Goal: Information Seeking & Learning: Stay updated

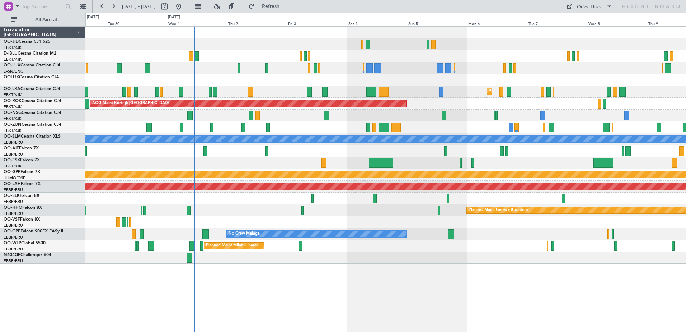
click at [132, 204] on div "Planned Maint Geneva (Cointrin)" at bounding box center [385, 210] width 600 height 12
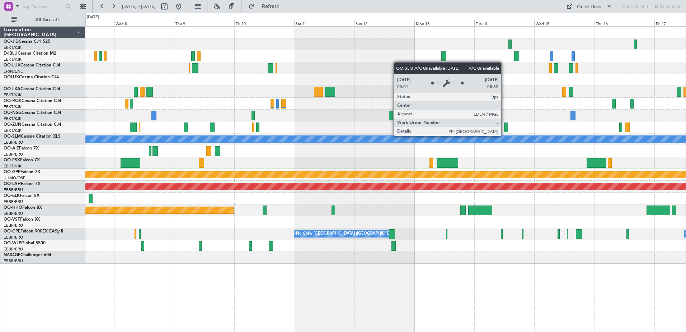
click at [255, 160] on div "Planned Maint Kortrijk-[GEOGRAPHIC_DATA] A/C Unavailable [GEOGRAPHIC_DATA] Grou…" at bounding box center [385, 145] width 600 height 237
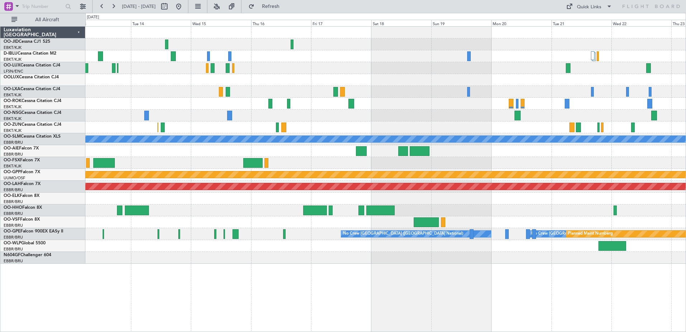
click at [521, 159] on div "No Crew No Crew A/C Unavailable [GEOGRAPHIC_DATA] Grounded [GEOGRAPHIC_DATA] Pl…" at bounding box center [385, 145] width 600 height 237
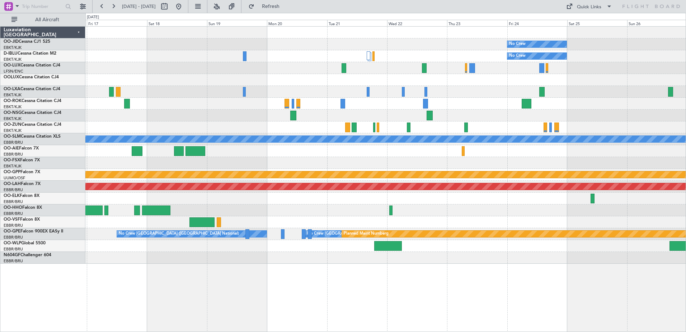
click at [338, 209] on div "No Crew No Crew A/C Unavailable [GEOGRAPHIC_DATA] Grounded [GEOGRAPHIC_DATA] Pl…" at bounding box center [385, 145] width 600 height 237
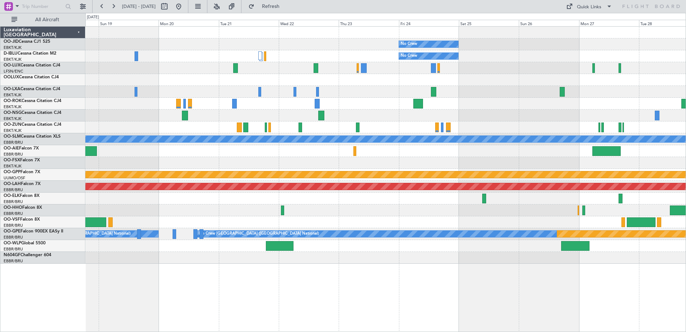
click at [308, 191] on div "No Crew No Crew Planned Maint [GEOGRAPHIC_DATA] ([GEOGRAPHIC_DATA]) A/C Unavail…" at bounding box center [385, 145] width 600 height 237
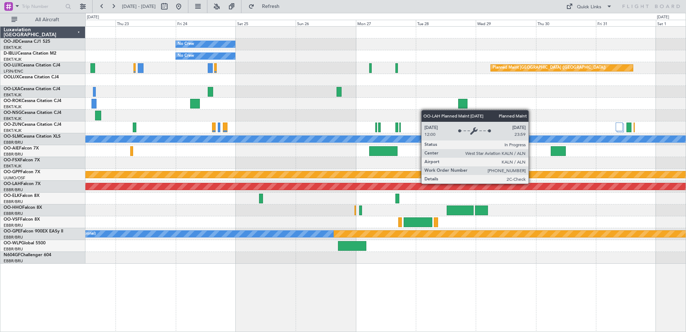
click at [380, 197] on div "No Crew No Crew Planned Maint [GEOGRAPHIC_DATA] ([GEOGRAPHIC_DATA]) A/C Unavail…" at bounding box center [385, 145] width 600 height 237
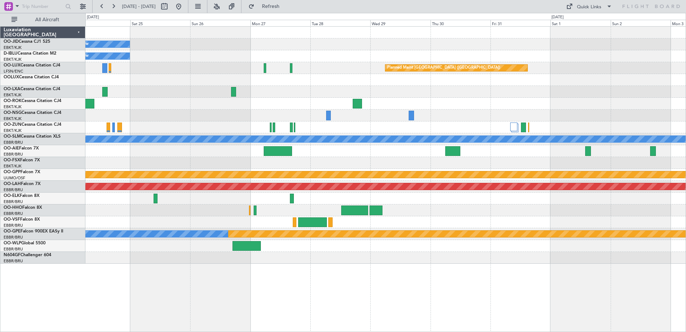
click at [109, 159] on div "No Crew No Crew Planned Maint [GEOGRAPHIC_DATA] ([GEOGRAPHIC_DATA]) Planned Mai…" at bounding box center [385, 145] width 600 height 237
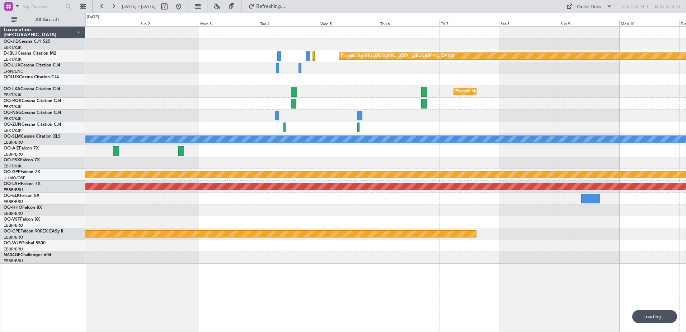
click at [152, 163] on div "Planned Maint [GEOGRAPHIC_DATA] ([GEOGRAPHIC_DATA]) Planned Maint [GEOGRAPHIC_D…" at bounding box center [385, 145] width 600 height 237
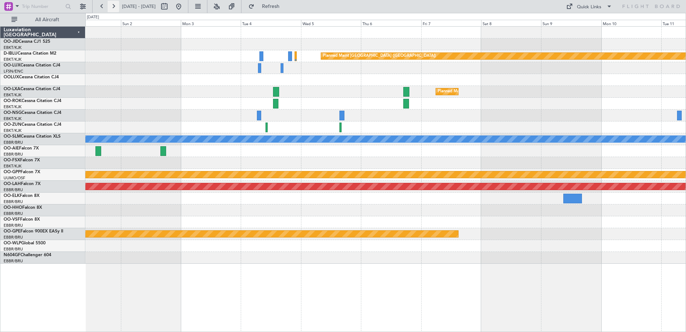
click at [111, 6] on button at bounding box center [113, 6] width 11 height 11
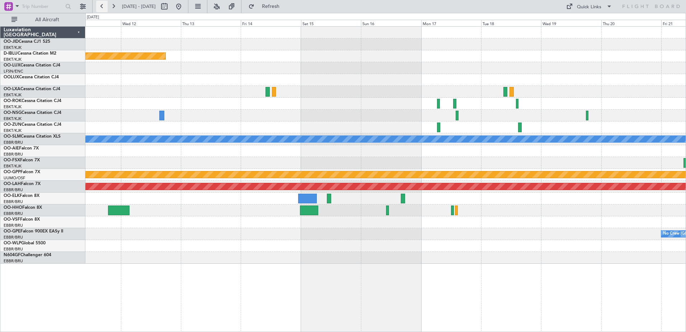
click at [103, 6] on button at bounding box center [101, 6] width 11 height 11
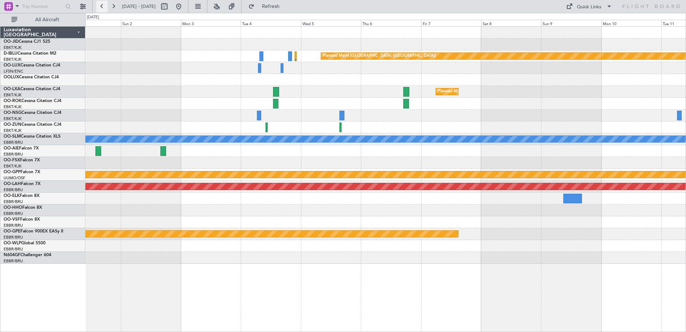
click at [103, 6] on button at bounding box center [101, 6] width 11 height 11
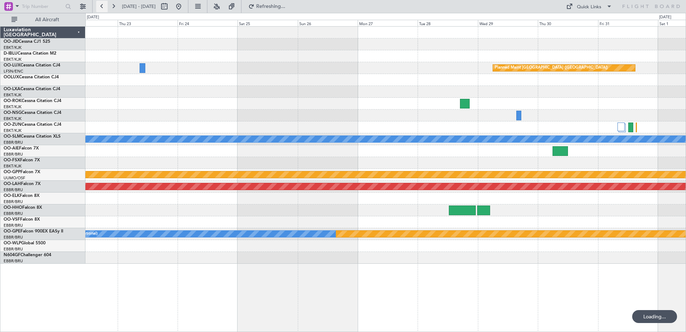
click at [103, 6] on button at bounding box center [101, 6] width 11 height 11
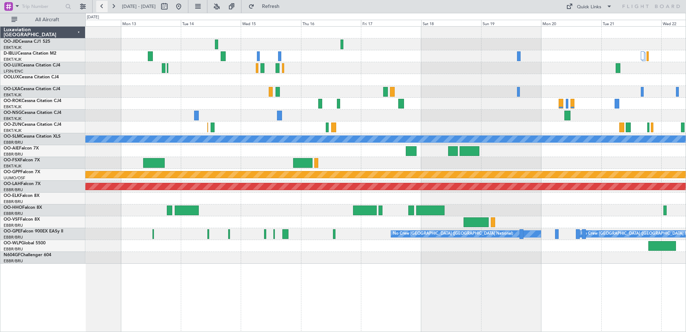
click at [103, 6] on button at bounding box center [101, 6] width 11 height 11
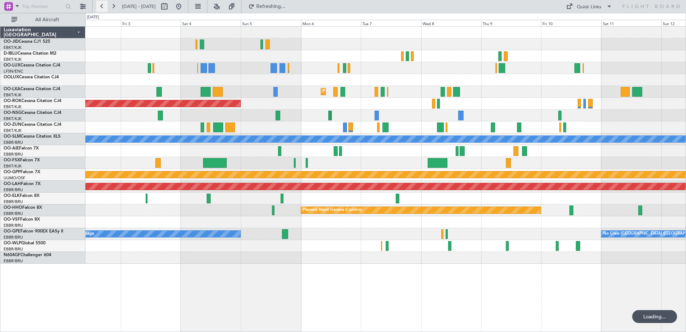
click at [103, 6] on button at bounding box center [101, 6] width 11 height 11
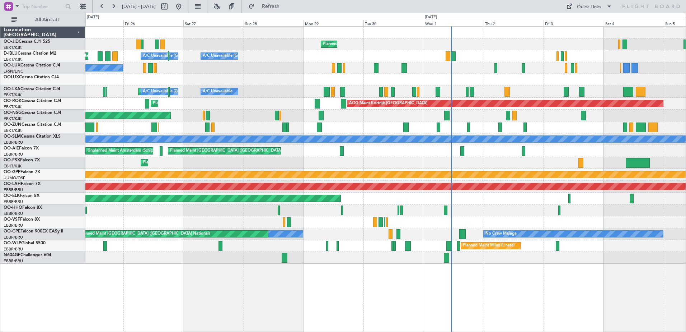
click at [152, 162] on div "Planned Maint Kortrijk-[GEOGRAPHIC_DATA]" at bounding box center [385, 163] width 600 height 12
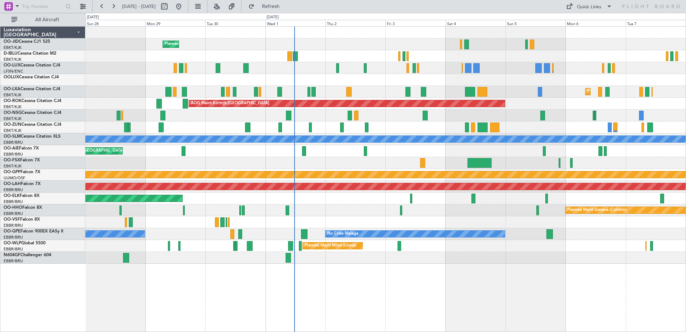
drag, startPoint x: 115, startPoint y: 5, endPoint x: 121, endPoint y: 0, distance: 7.9
click at [115, 5] on button at bounding box center [113, 6] width 11 height 11
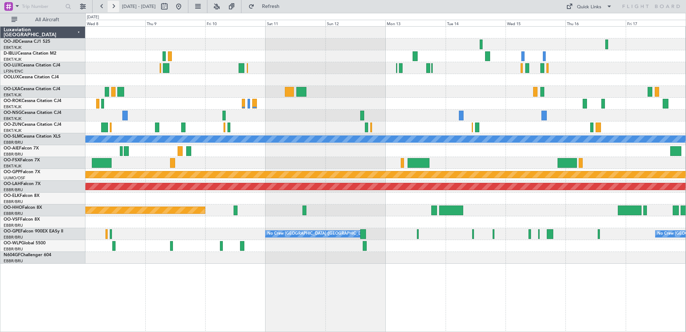
click at [114, 6] on button at bounding box center [113, 6] width 11 height 11
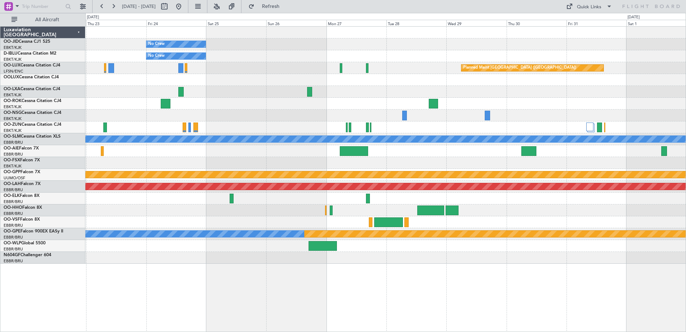
click at [197, 94] on div "No Crew No Crew Planned Maint [GEOGRAPHIC_DATA] ([GEOGRAPHIC_DATA]) A/C Unavail…" at bounding box center [385, 145] width 600 height 237
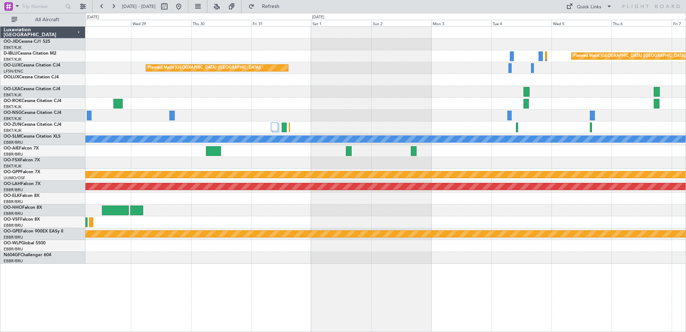
click at [389, 89] on div "Planned Maint Kortrijk-[GEOGRAPHIC_DATA]" at bounding box center [385, 92] width 600 height 12
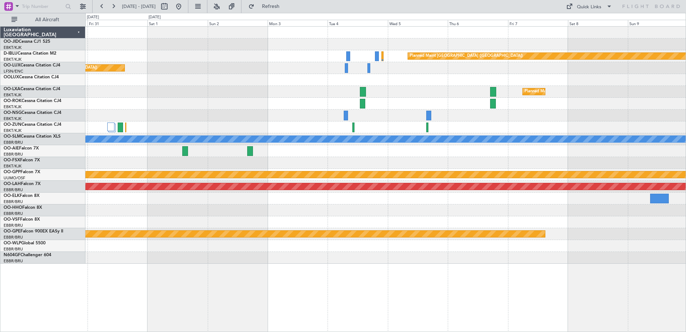
click at [362, 108] on div at bounding box center [385, 104] width 600 height 12
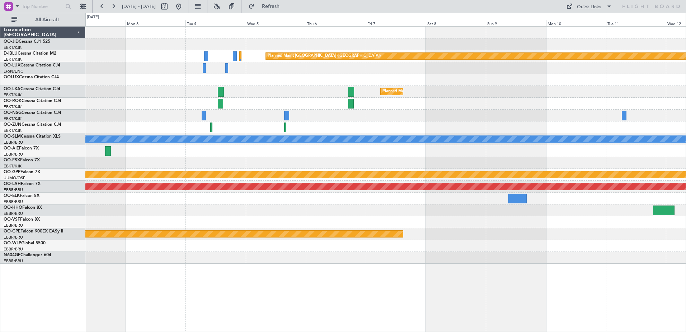
click at [661, 83] on div "Planned Maint [GEOGRAPHIC_DATA] ([GEOGRAPHIC_DATA]) Planned Maint [GEOGRAPHIC_D…" at bounding box center [385, 145] width 600 height 237
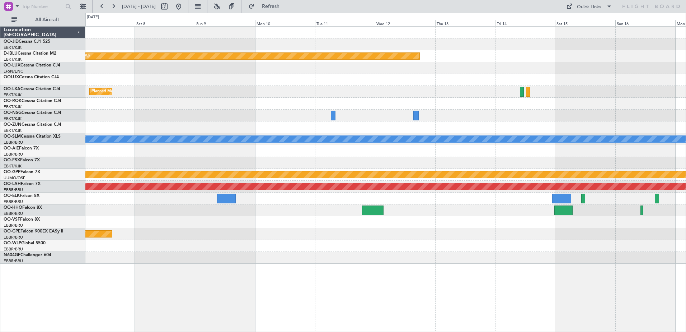
click at [292, 106] on div "Planned Maint [GEOGRAPHIC_DATA] ([GEOGRAPHIC_DATA]) Planned Maint [GEOGRAPHIC_D…" at bounding box center [385, 145] width 600 height 237
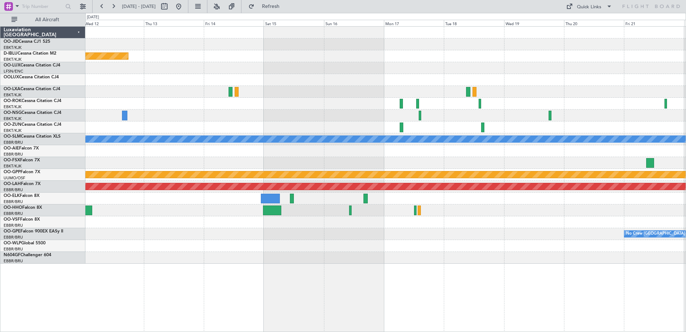
click at [241, 127] on div at bounding box center [385, 127] width 600 height 12
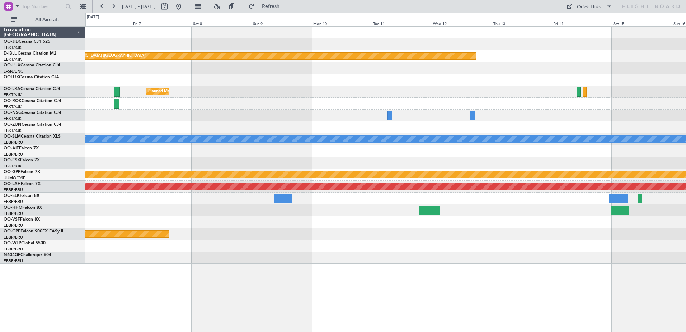
click at [434, 77] on div "Planned Maint [GEOGRAPHIC_DATA] ([GEOGRAPHIC_DATA]) Planned Maint [GEOGRAPHIC_D…" at bounding box center [385, 145] width 600 height 237
click at [102, 7] on button at bounding box center [101, 6] width 11 height 11
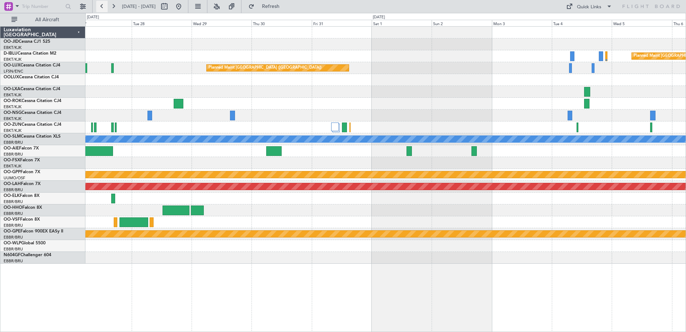
click at [102, 7] on button at bounding box center [101, 6] width 11 height 11
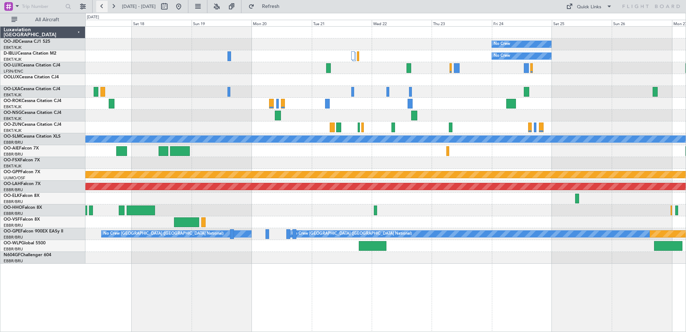
click at [102, 7] on button at bounding box center [101, 6] width 11 height 11
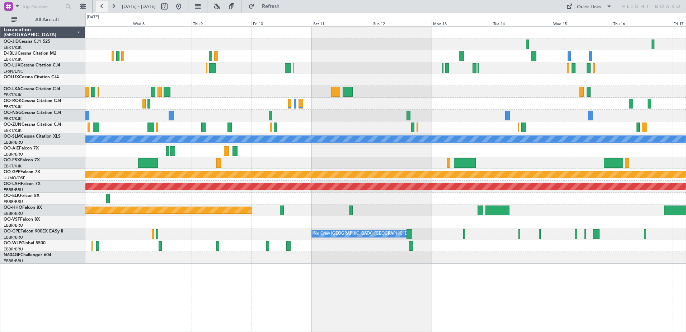
click at [100, 7] on button at bounding box center [101, 6] width 11 height 11
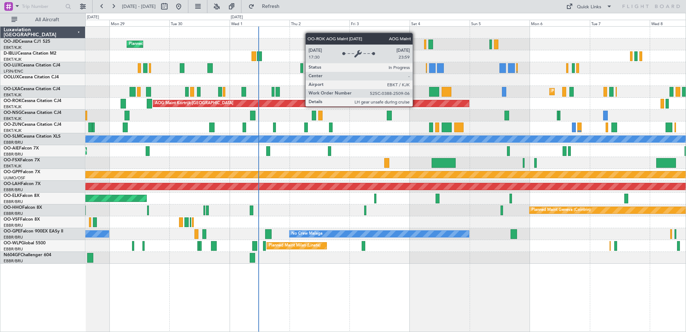
click at [315, 125] on div at bounding box center [385, 127] width 600 height 12
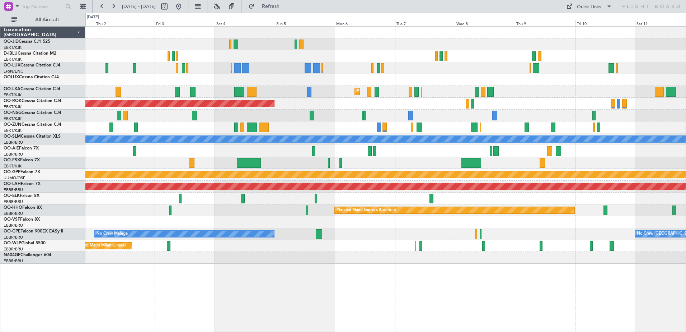
click at [324, 133] on div at bounding box center [385, 127] width 600 height 12
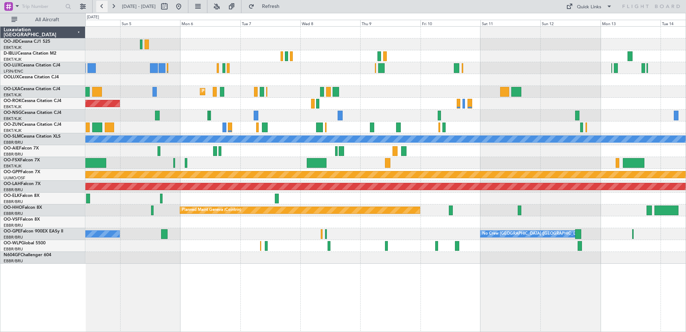
click at [100, 8] on button at bounding box center [101, 6] width 11 height 11
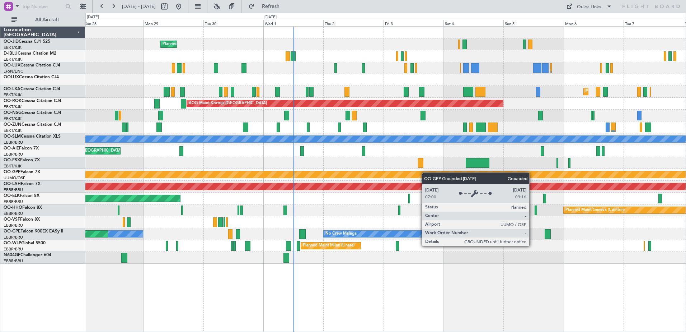
click at [392, 176] on div "Planned Maint Kortrijk-[GEOGRAPHIC_DATA] A/C Unavailable [GEOGRAPHIC_DATA]-[GEO…" at bounding box center [385, 145] width 600 height 237
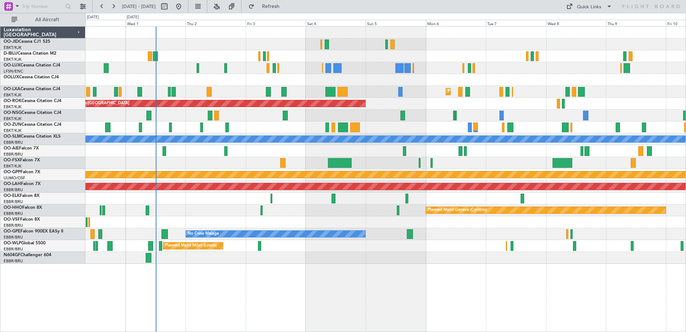
click at [253, 140] on div "Planned Maint Kortrijk-[GEOGRAPHIC_DATA] A/C Unavailable [GEOGRAPHIC_DATA]-[GEO…" at bounding box center [385, 145] width 600 height 237
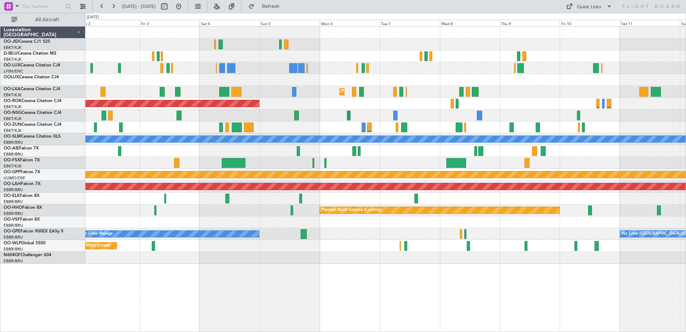
click at [368, 105] on div "AOG Maint Kortrijk-[GEOGRAPHIC_DATA]" at bounding box center [385, 104] width 600 height 12
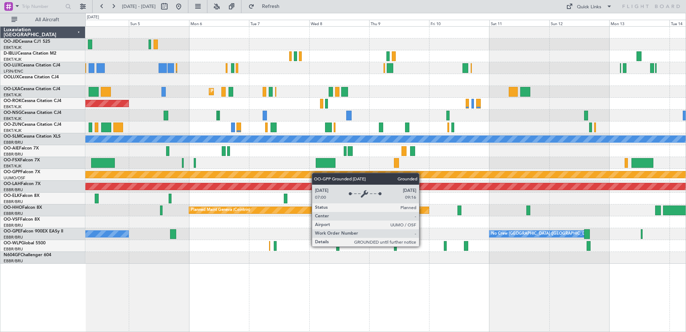
click at [264, 176] on div "Planned Maint Kortrijk-[GEOGRAPHIC_DATA] AOG Maint [GEOGRAPHIC_DATA]-[GEOGRAPHI…" at bounding box center [385, 145] width 600 height 237
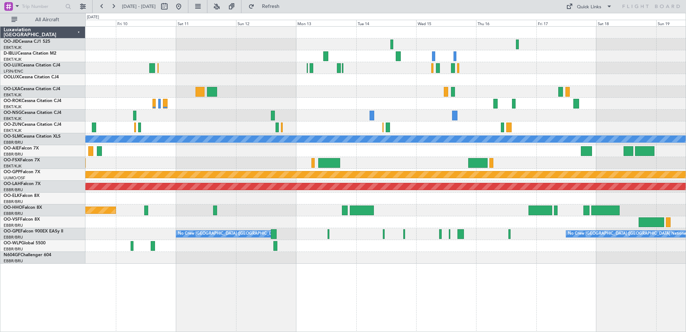
click at [258, 155] on div "A/C Unavailable [GEOGRAPHIC_DATA] Grounded [GEOGRAPHIC_DATA] Planned [GEOGRAPHI…" at bounding box center [385, 145] width 600 height 237
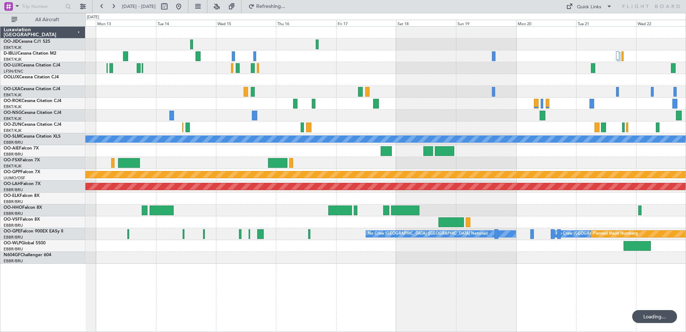
click at [237, 211] on div "A/C Unavailable [GEOGRAPHIC_DATA] Grounded [GEOGRAPHIC_DATA] Planned [GEOGRAPHI…" at bounding box center [385, 145] width 600 height 237
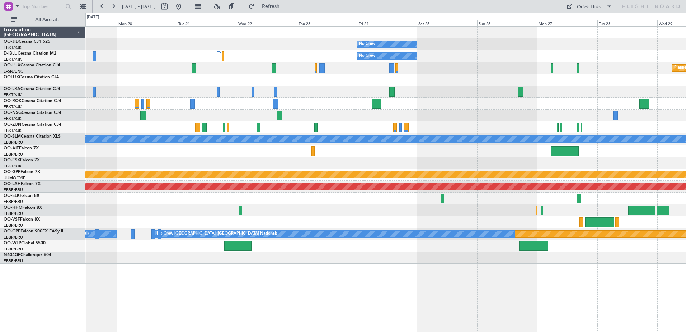
click at [436, 162] on div "No Crew No Crew Planned Maint [GEOGRAPHIC_DATA] ([GEOGRAPHIC_DATA]) A/C Unavail…" at bounding box center [385, 145] width 600 height 237
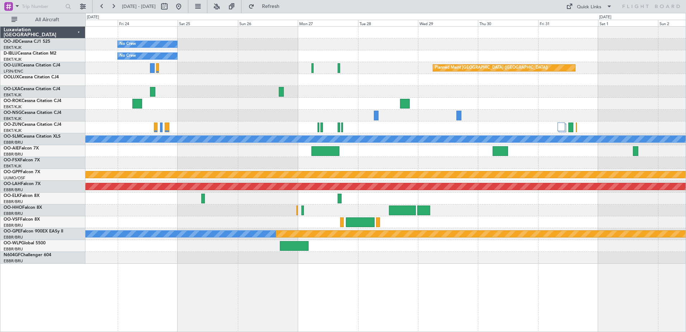
click at [264, 224] on div "No Crew No Crew Planned Maint [GEOGRAPHIC_DATA] ([GEOGRAPHIC_DATA]) A/C Unavail…" at bounding box center [385, 145] width 600 height 237
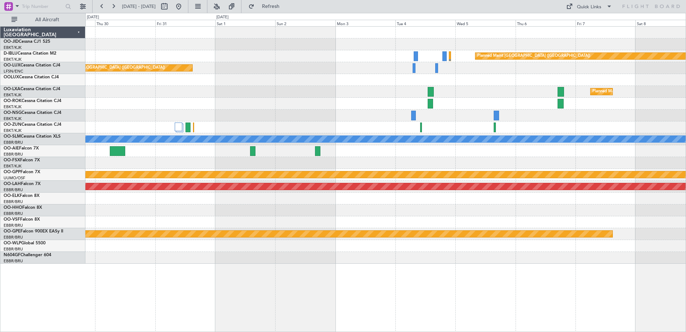
click at [459, 111] on div "Planned Maint [GEOGRAPHIC_DATA] ([GEOGRAPHIC_DATA]) Planned Maint [GEOGRAPHIC_D…" at bounding box center [385, 145] width 600 height 237
click at [104, 6] on button at bounding box center [101, 6] width 11 height 11
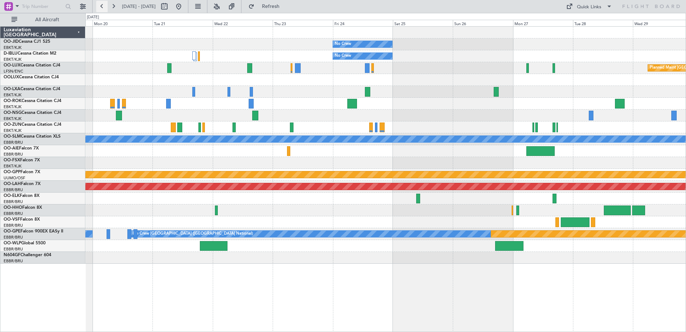
click at [104, 6] on button at bounding box center [101, 6] width 11 height 11
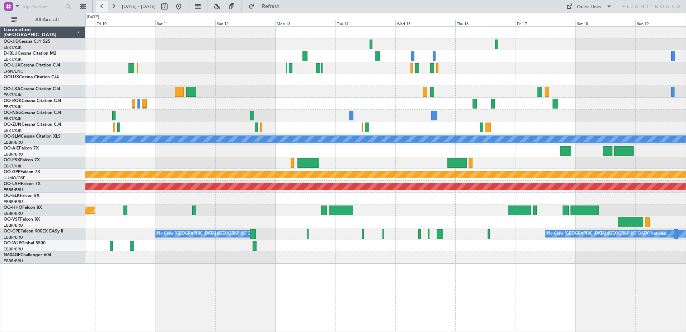
click at [104, 6] on button at bounding box center [101, 6] width 11 height 11
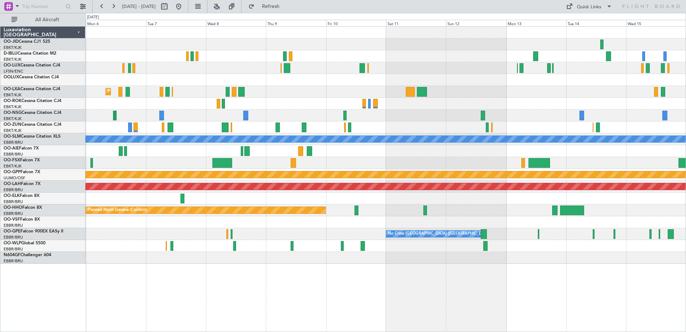
click at [102, 170] on div "Planned Maint Kortrijk-[GEOGRAPHIC_DATA] AOG Maint [GEOGRAPHIC_DATA]-[GEOGRAPHI…" at bounding box center [385, 145] width 600 height 237
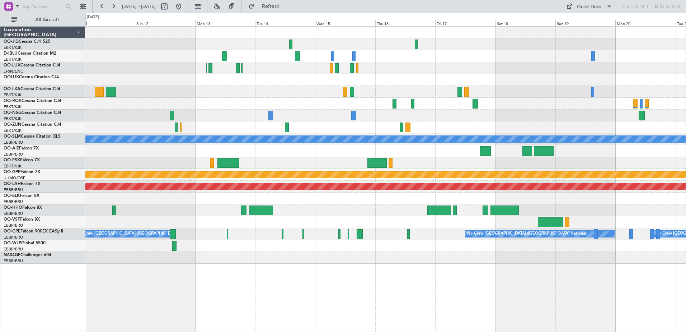
click at [212, 246] on div at bounding box center [385, 246] width 600 height 12
